Goal: Communication & Community: Ask a question

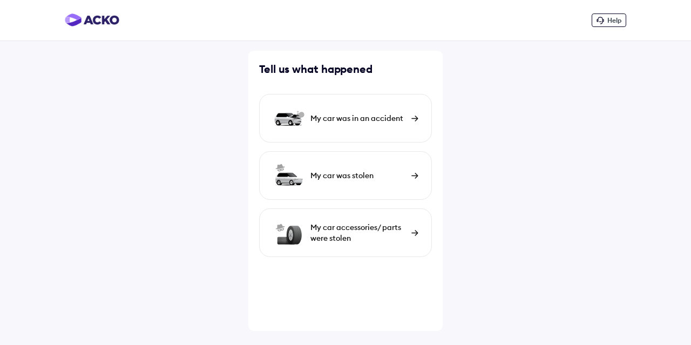
click at [93, 19] on img at bounding box center [92, 19] width 54 height 13
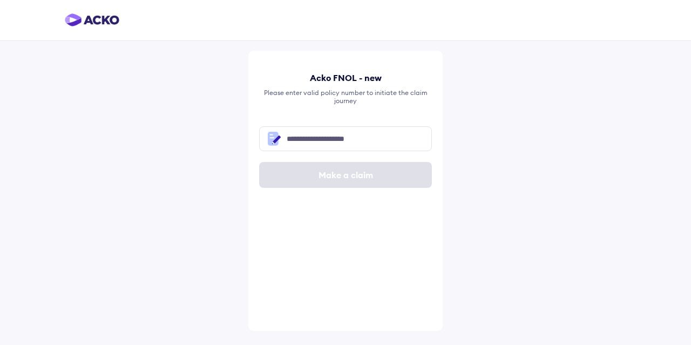
click at [81, 23] on img at bounding box center [92, 19] width 54 height 13
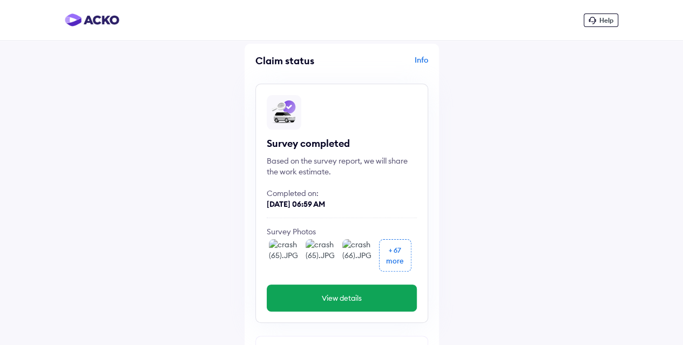
click at [596, 17] on div "Help" at bounding box center [600, 19] width 35 height 13
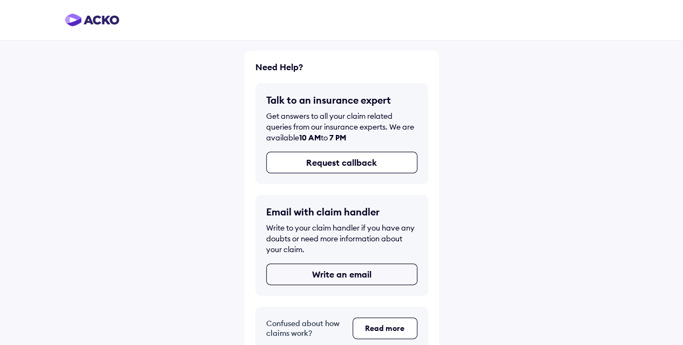
click at [349, 272] on button "Write an email" at bounding box center [341, 274] width 151 height 22
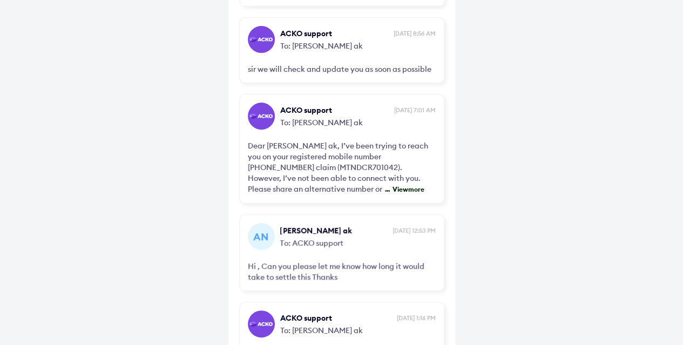
scroll to position [270, 0]
